Goal: Find specific page/section: Find specific page/section

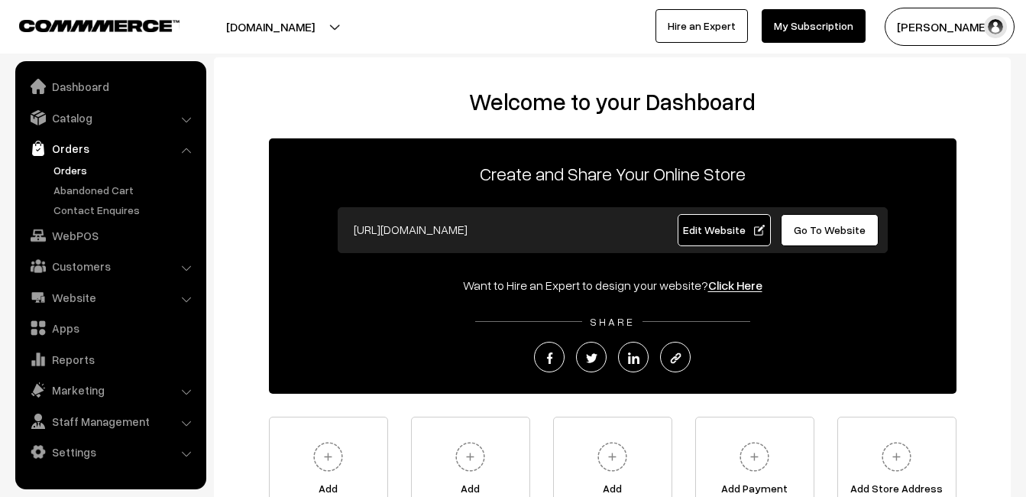
click at [63, 169] on link "Orders" at bounding box center [125, 170] width 151 height 16
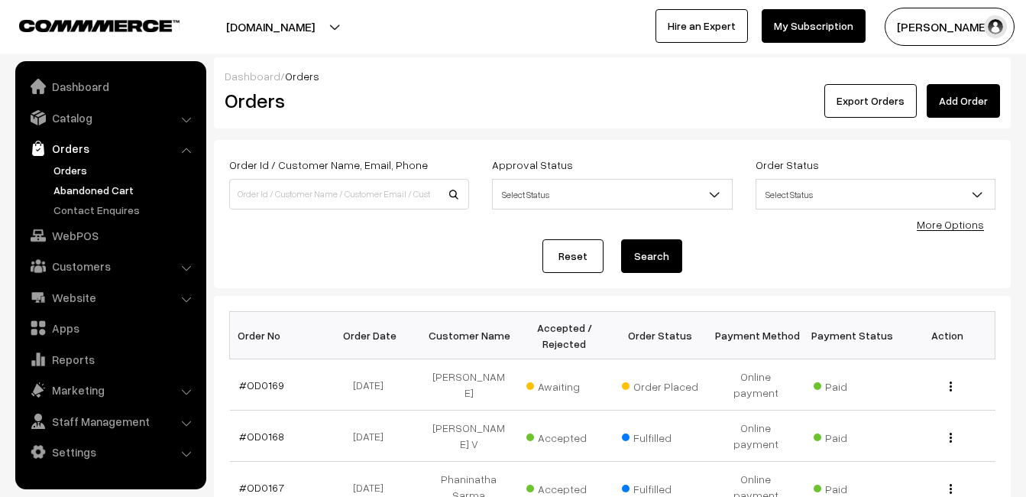
click at [86, 188] on link "Abandoned Cart" at bounding box center [125, 190] width 151 height 16
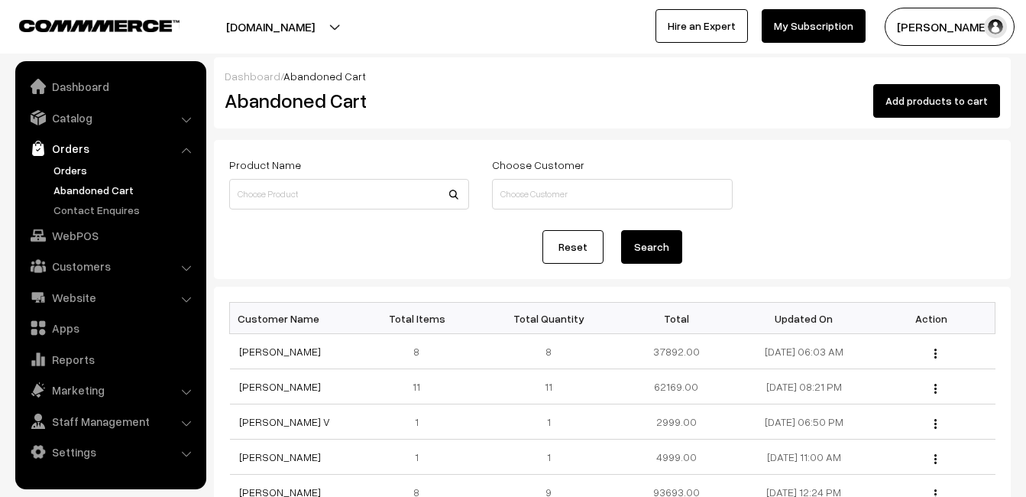
click at [71, 167] on link "Orders" at bounding box center [125, 170] width 151 height 16
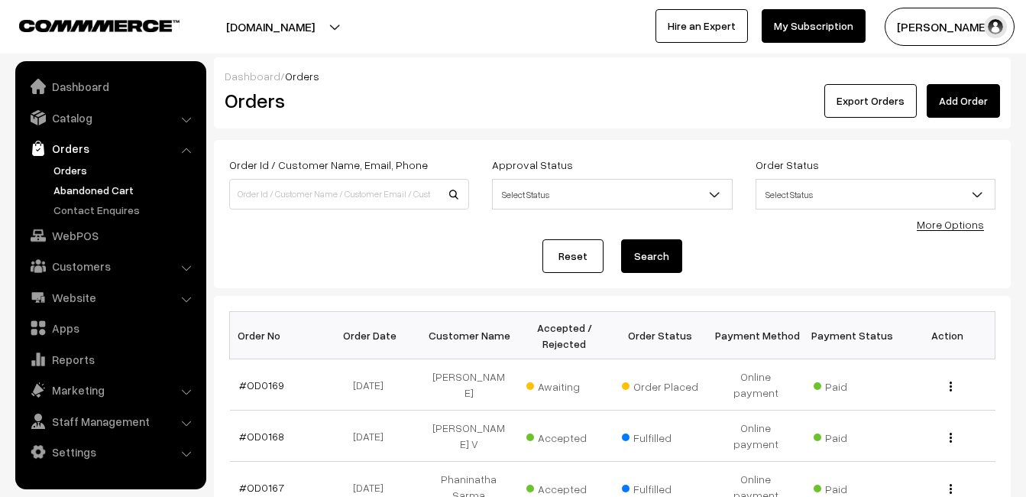
click at [63, 187] on link "Abandoned Cart" at bounding box center [125, 190] width 151 height 16
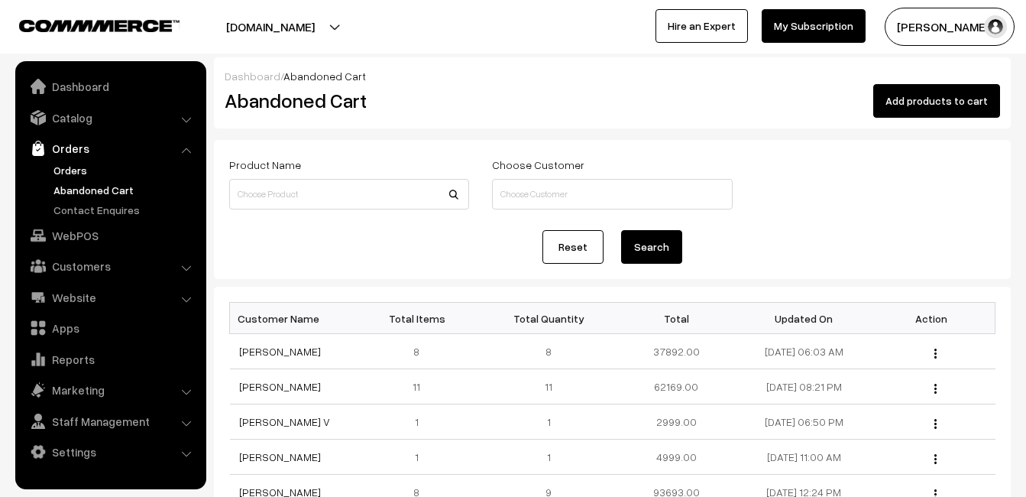
click at [68, 175] on link "Orders" at bounding box center [125, 170] width 151 height 16
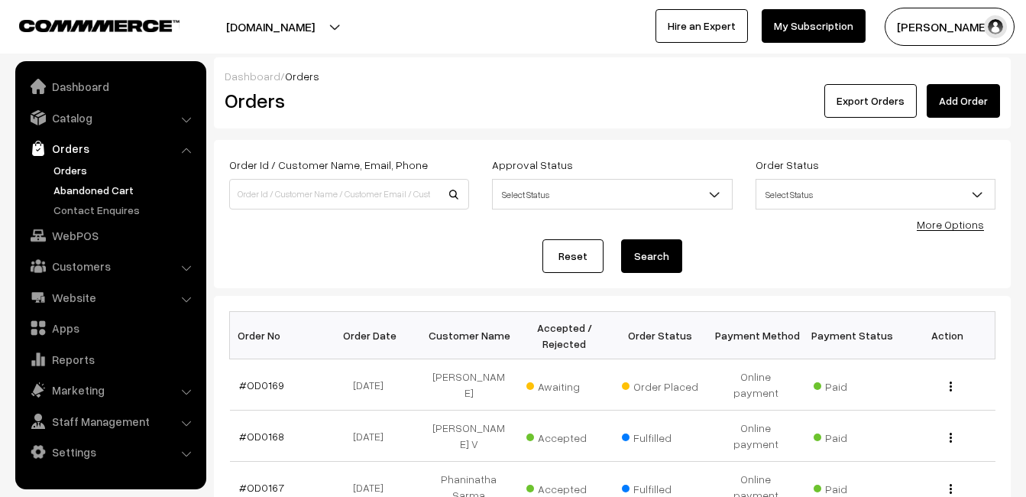
click at [105, 182] on link "Abandoned Cart" at bounding box center [125, 190] width 151 height 16
